Goal: Transaction & Acquisition: Download file/media

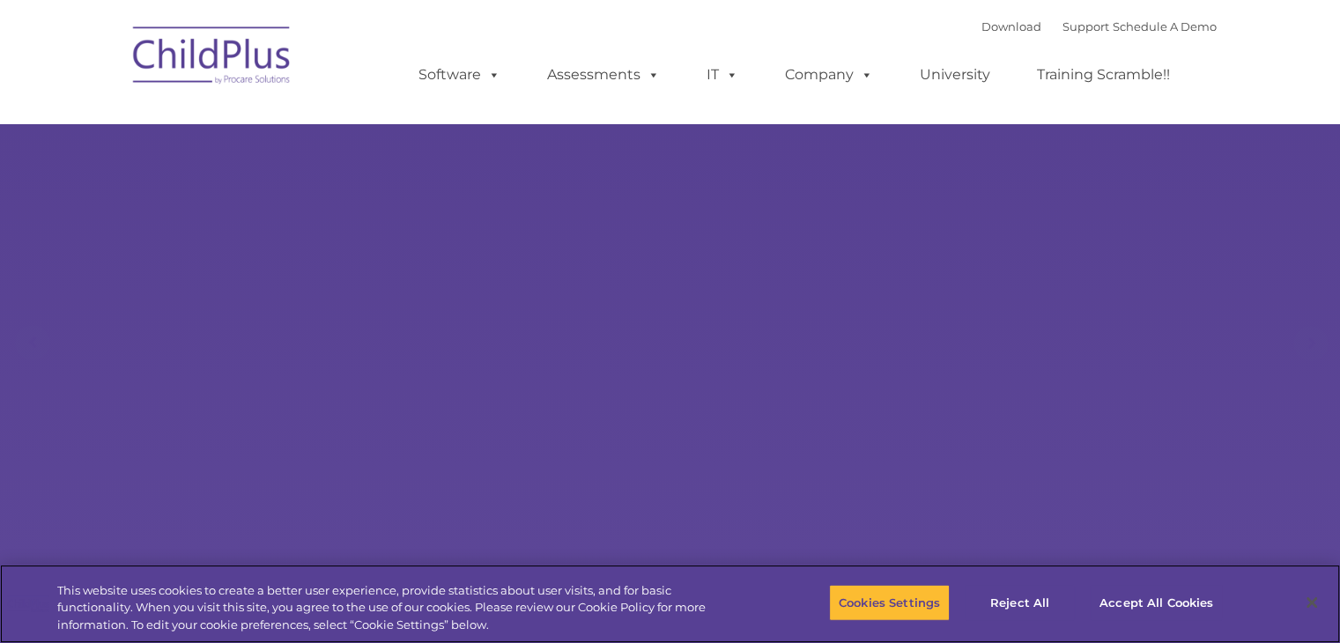
select select "MEDIUM"
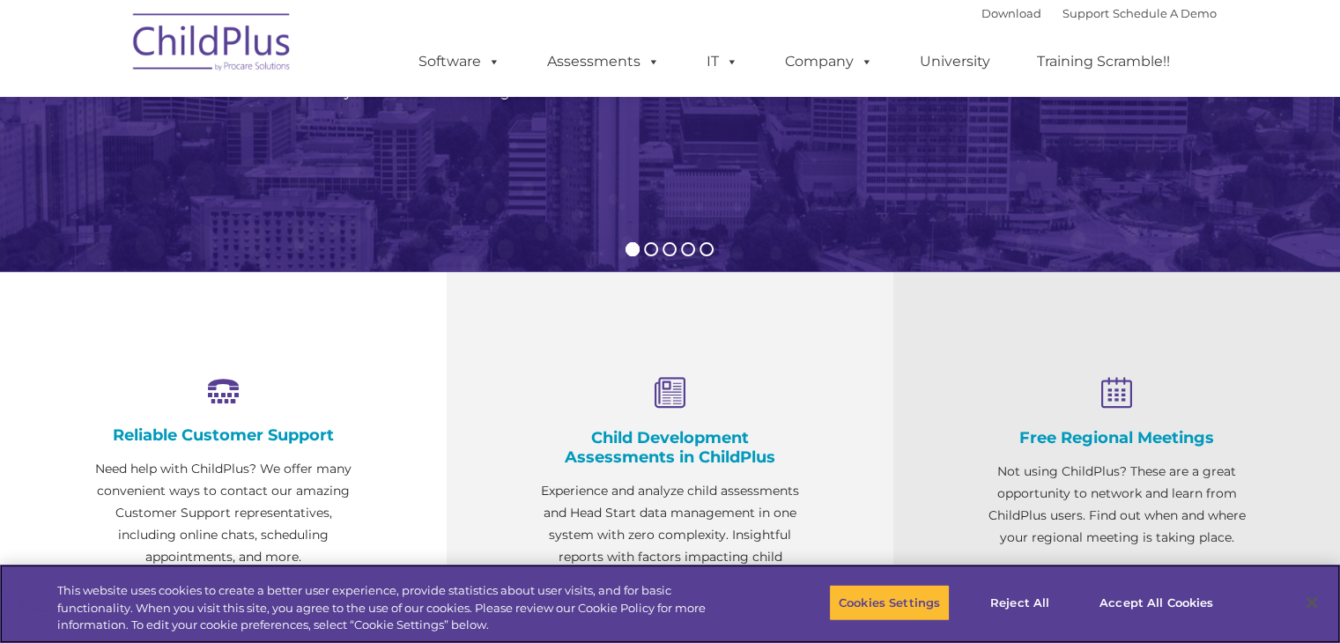
scroll to position [429, 0]
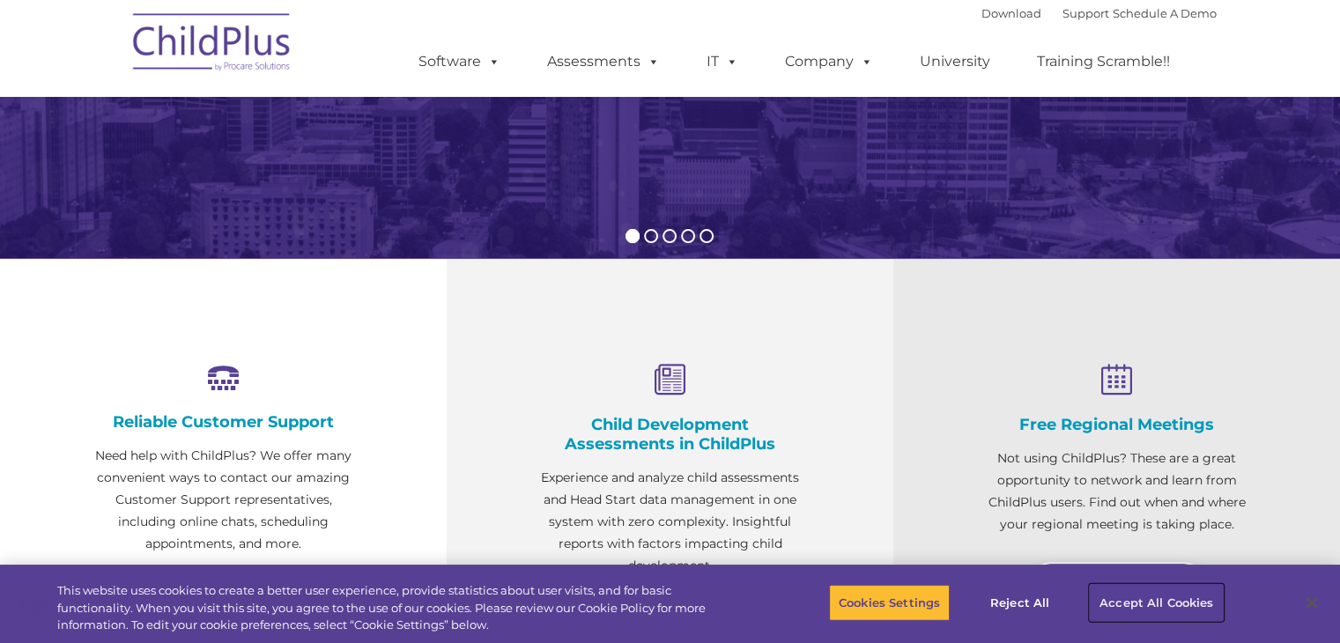
click at [1145, 606] on button "Accept All Cookies" at bounding box center [1156, 602] width 133 height 37
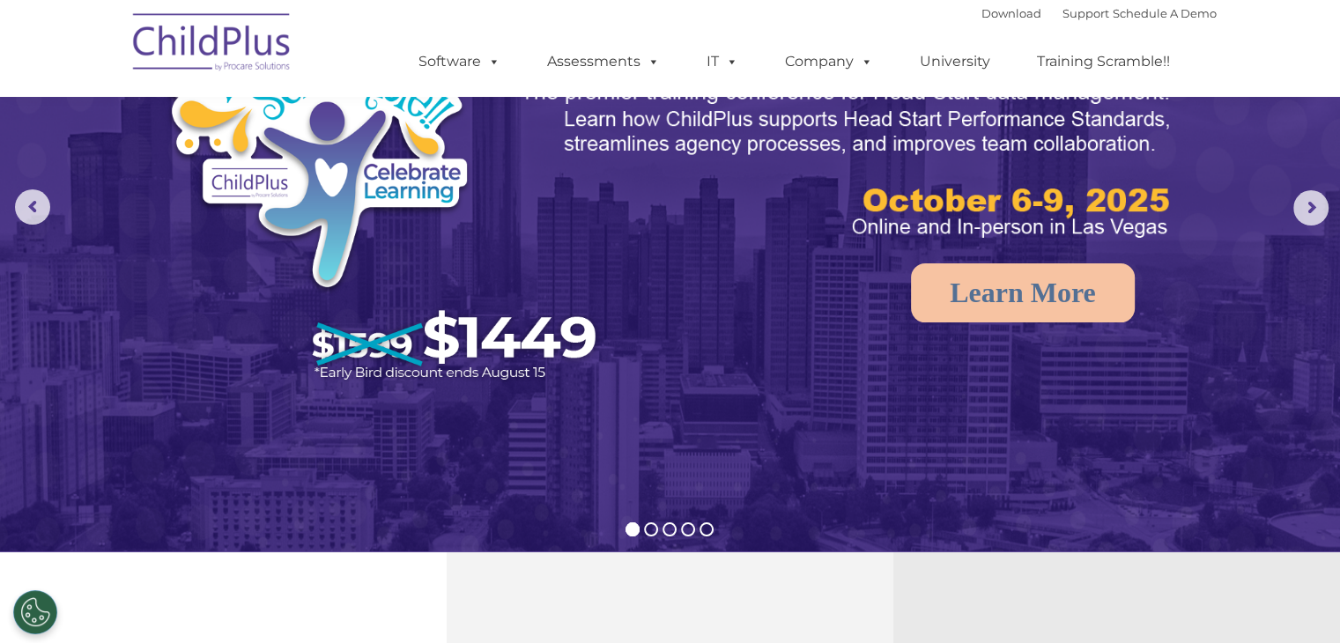
scroll to position [0, 0]
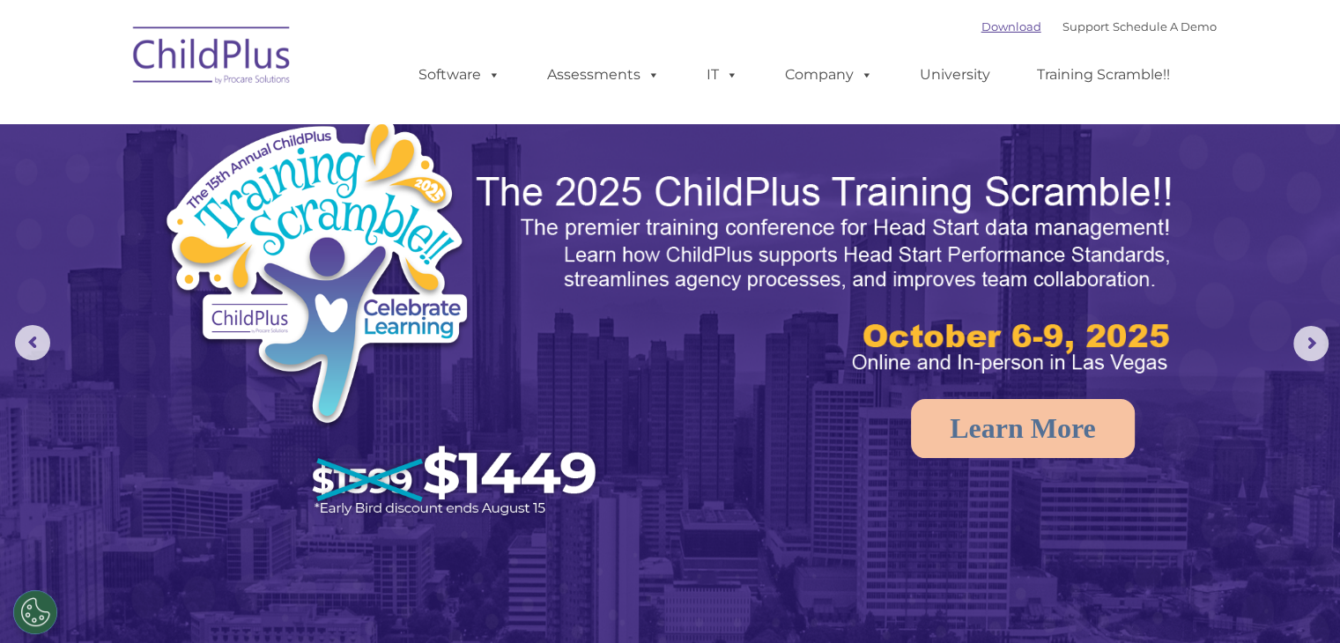
click at [983, 23] on link "Download" at bounding box center [1011, 26] width 60 height 14
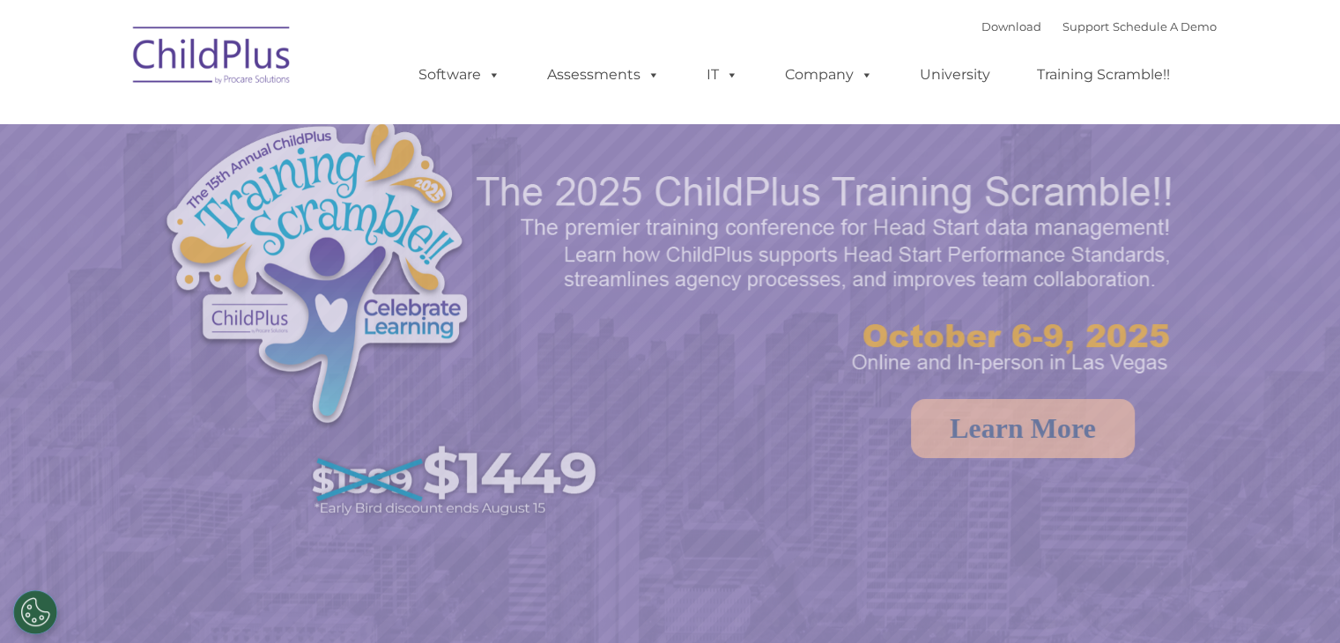
select select "MEDIUM"
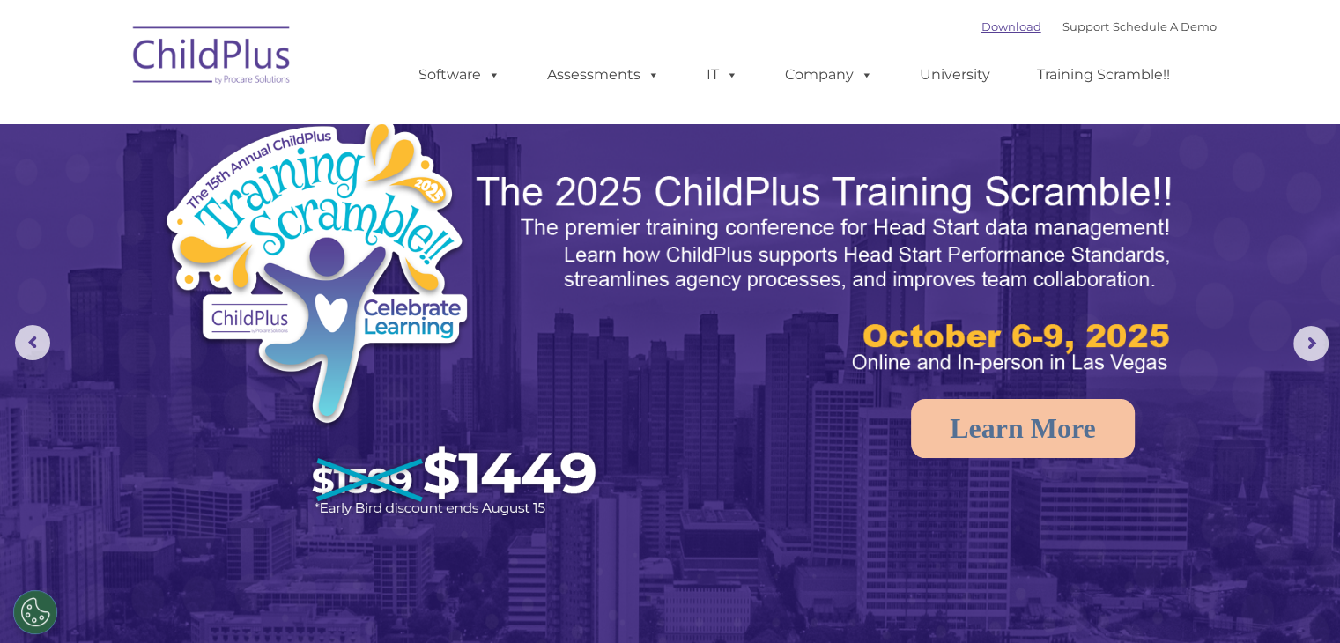
click at [996, 26] on link "Download" at bounding box center [1011, 26] width 60 height 14
